Goal: Information Seeking & Learning: Learn about a topic

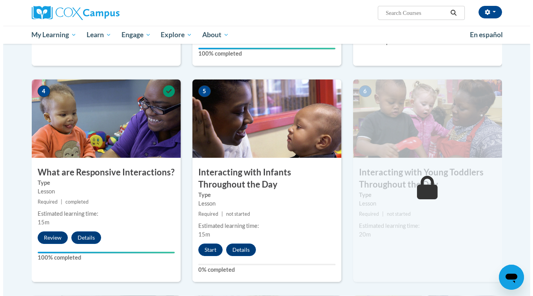
scroll to position [353, 0]
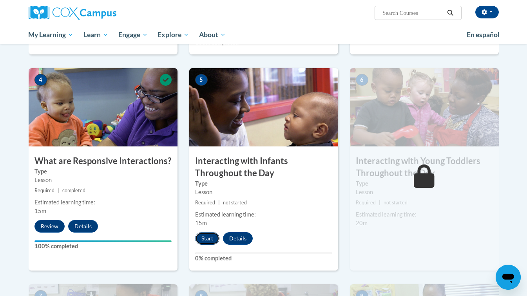
click at [207, 232] on button "Start" at bounding box center [207, 238] width 24 height 13
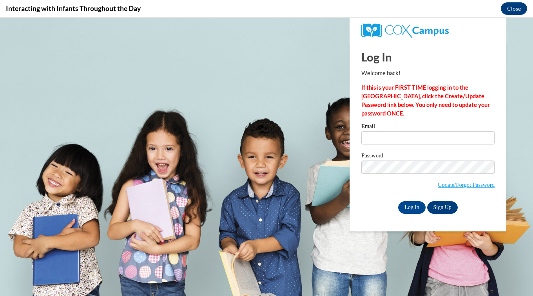
scroll to position [0, 0]
click at [465, 140] on input "Email" at bounding box center [427, 137] width 133 height 13
type input "deniseglass1958@gmail.com"
click at [413, 208] on input "Log In" at bounding box center [411, 207] width 27 height 13
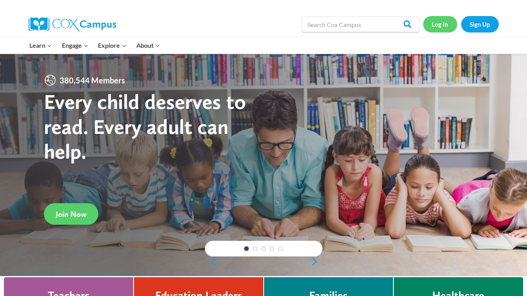
click at [441, 26] on link "Log In" at bounding box center [440, 24] width 34 height 16
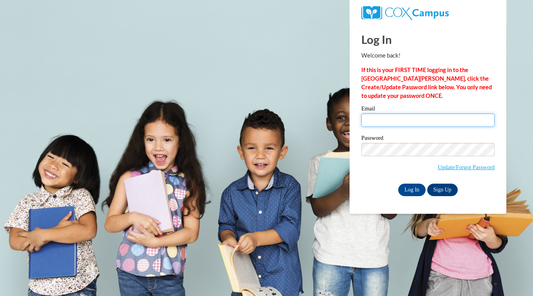
click at [455, 123] on input "Email" at bounding box center [427, 120] width 133 height 13
type input "deniseglass1958@gmail.com"
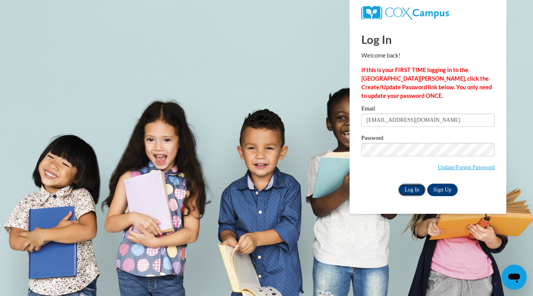
click at [417, 193] on input "Log In" at bounding box center [411, 190] width 27 height 13
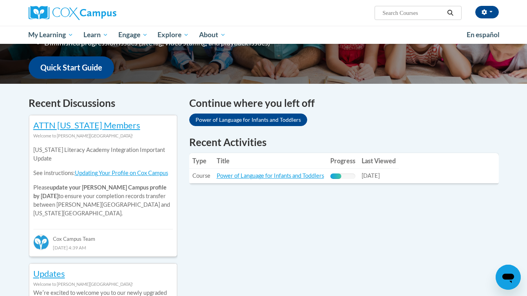
scroll to position [192, 0]
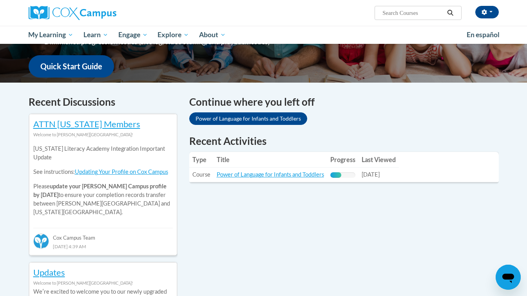
click at [408, 175] on table "Type Title Progress Last Viewed Type: Course Title: Power of Language for Infan…" at bounding box center [344, 167] width 310 height 30
click at [272, 175] on link "Power of Language for Infants and Toddlers" at bounding box center [270, 174] width 107 height 7
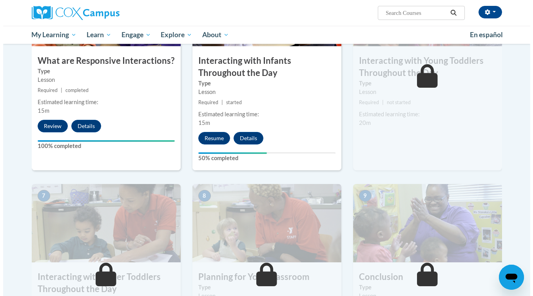
scroll to position [454, 0]
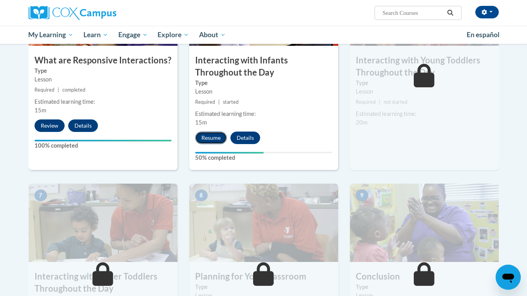
click at [208, 132] on button "Resume" at bounding box center [211, 138] width 32 height 13
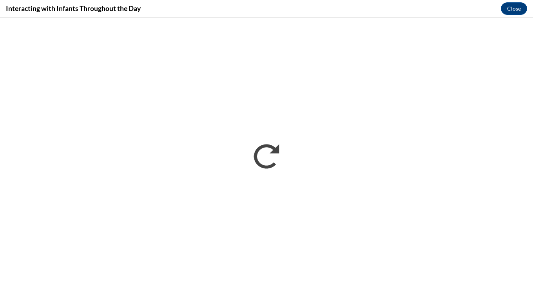
scroll to position [0, 0]
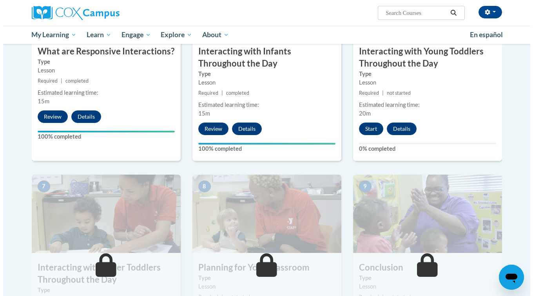
scroll to position [459, 0]
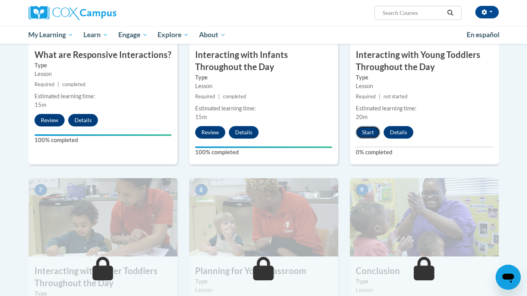
click at [367, 126] on button "Start" at bounding box center [368, 132] width 24 height 13
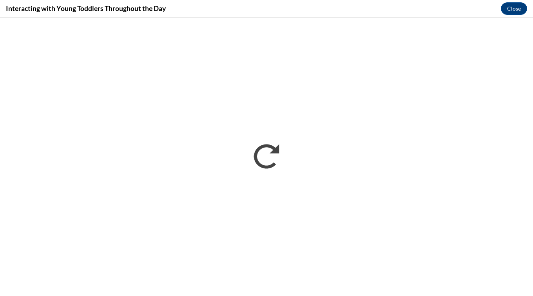
scroll to position [0, 0]
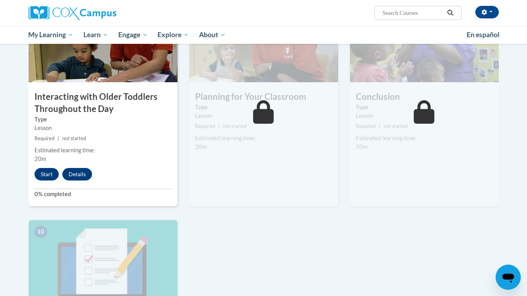
scroll to position [634, 0]
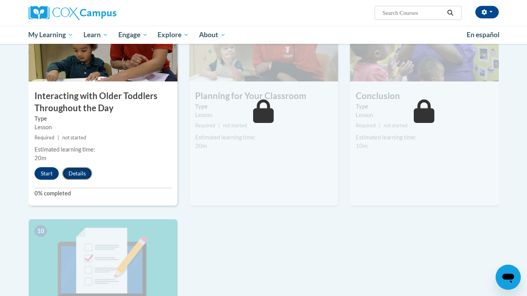
click at [71, 167] on button "Details" at bounding box center [77, 173] width 30 height 13
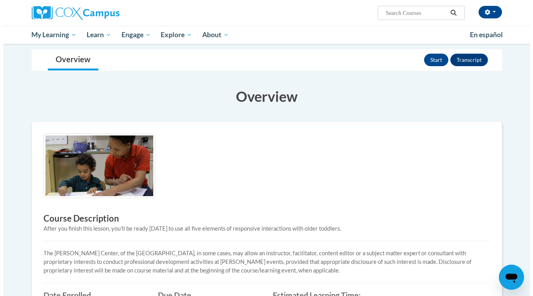
scroll to position [88, 0]
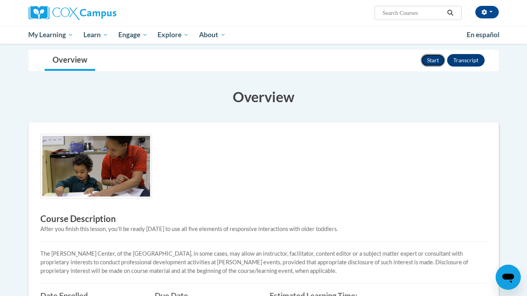
click at [429, 65] on button "Start" at bounding box center [433, 60] width 24 height 13
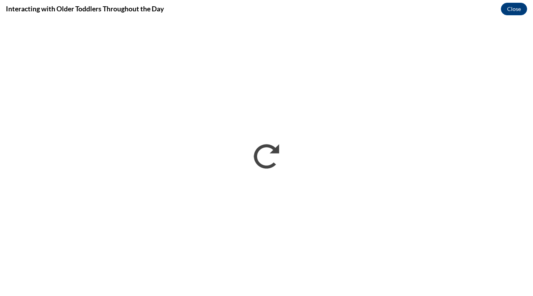
scroll to position [0, 0]
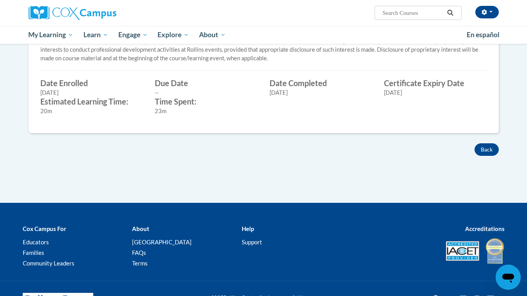
scroll to position [336, 0]
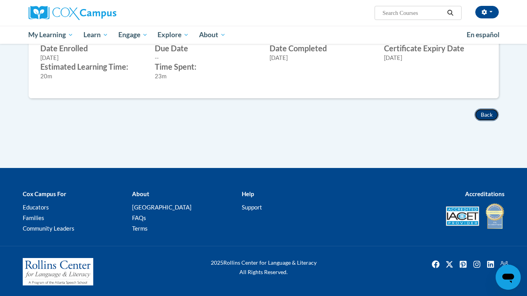
click at [484, 118] on button "Back" at bounding box center [487, 115] width 24 height 13
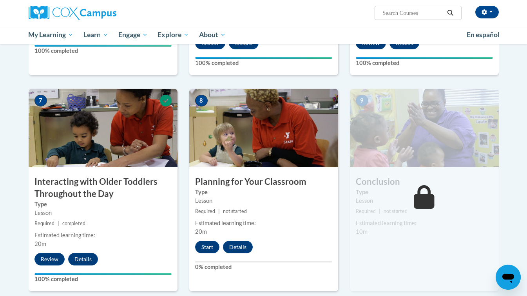
click at [497, 176] on h3 "Conclusion" at bounding box center [424, 182] width 149 height 12
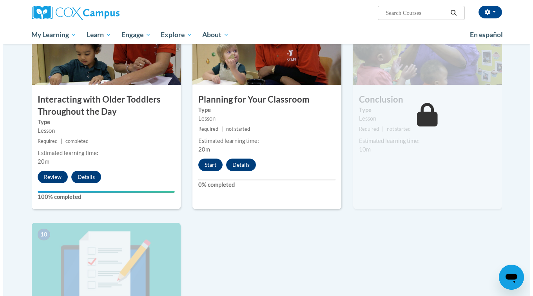
scroll to position [631, 0]
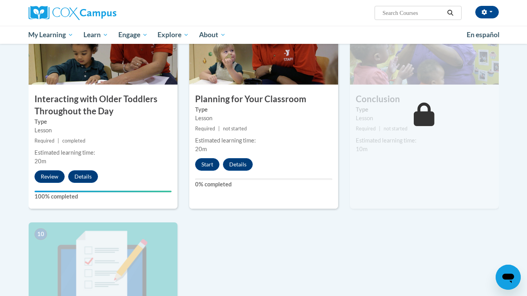
click at [436, 170] on div "9 Conclusion Type Lesson Required | not started Estimated learning time: 10m St…" at bounding box center [424, 107] width 149 height 203
click at [201, 158] on button "Start" at bounding box center [207, 164] width 24 height 13
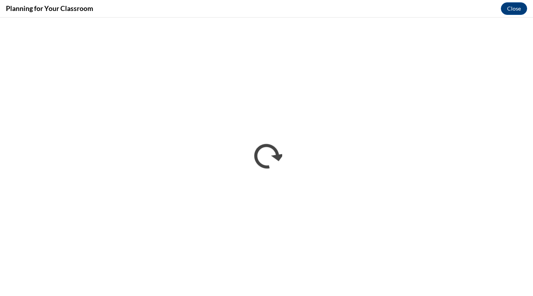
scroll to position [0, 0]
